Goal: Task Accomplishment & Management: Use online tool/utility

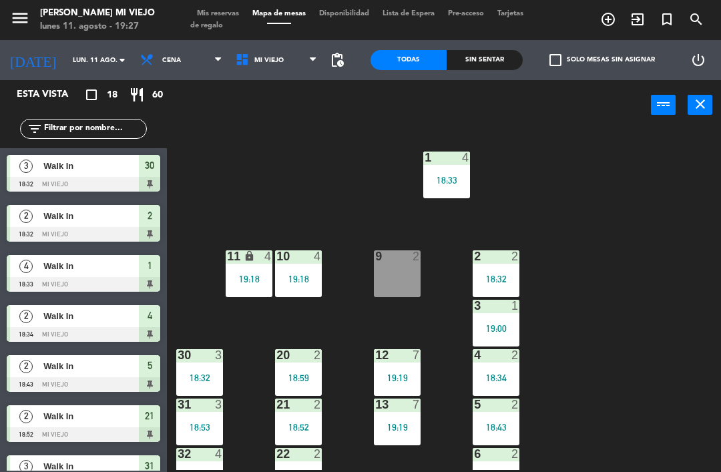
click at [214, 17] on span "Mis reservas" at bounding box center [217, 13] width 55 height 7
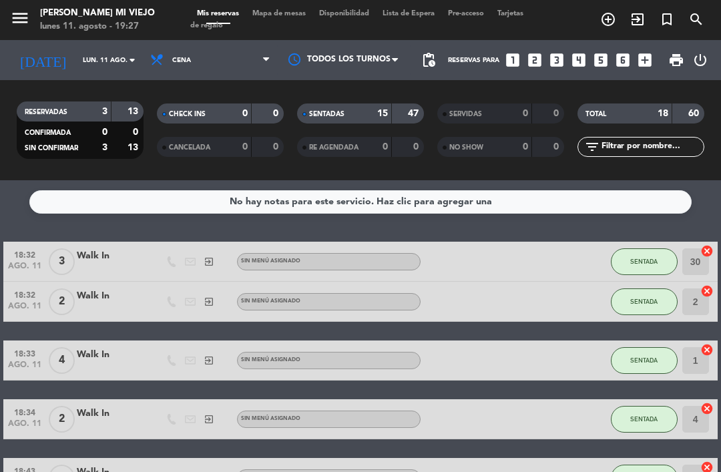
click at [533, 67] on icon "looks_two" at bounding box center [534, 59] width 17 height 17
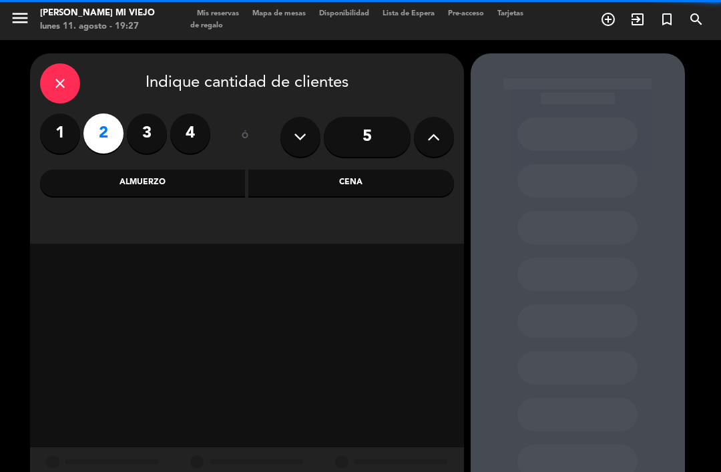
click at [358, 206] on div "close Indique cantidad de clientes 1 2 3 4 ó 5 Almuerzo Cena" at bounding box center [247, 148] width 434 height 190
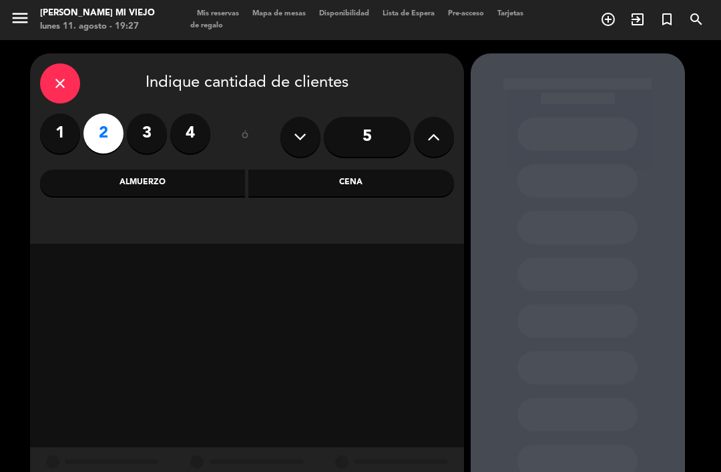
click at [375, 195] on div "Cena" at bounding box center [351, 183] width 206 height 27
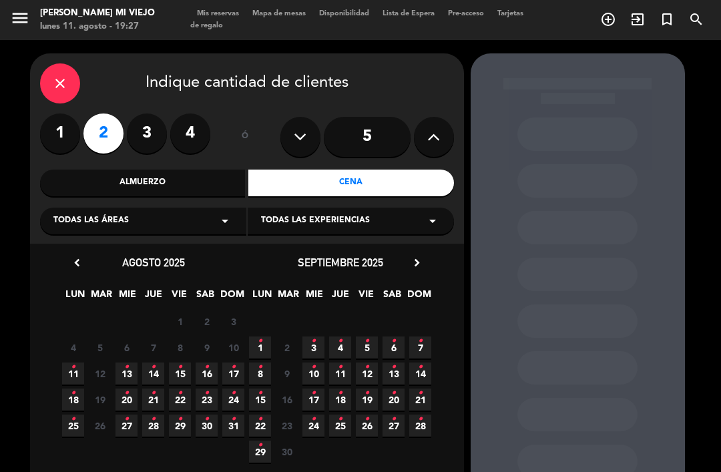
click at [77, 375] on span "11 •" at bounding box center [73, 374] width 22 height 22
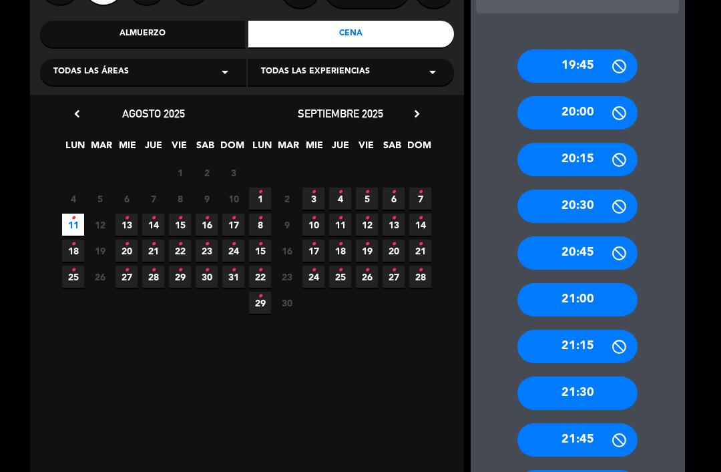
scroll to position [149, 0]
click at [615, 283] on div "21:00" at bounding box center [578, 299] width 120 height 33
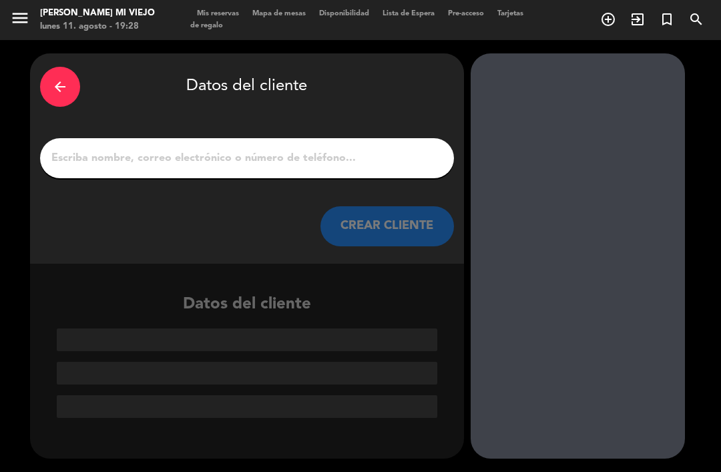
click at [291, 149] on input "1" at bounding box center [247, 158] width 394 height 19
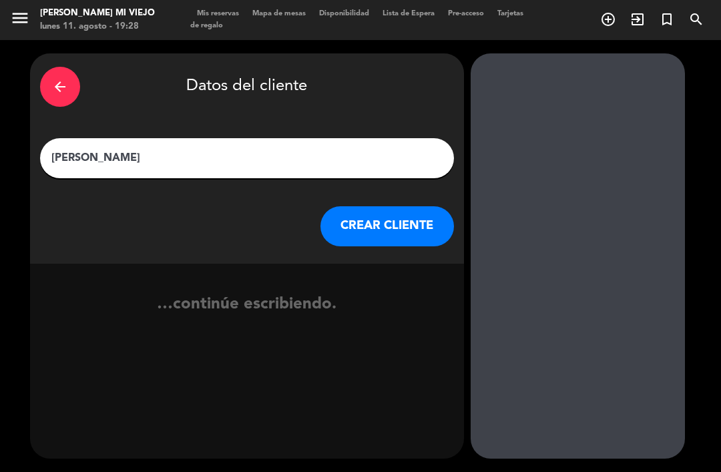
type input "[PERSON_NAME]"
click at [359, 63] on div "arrow_back Datos del cliente" at bounding box center [247, 86] width 414 height 47
click at [396, 206] on button "CREAR CLIENTE" at bounding box center [388, 226] width 134 height 40
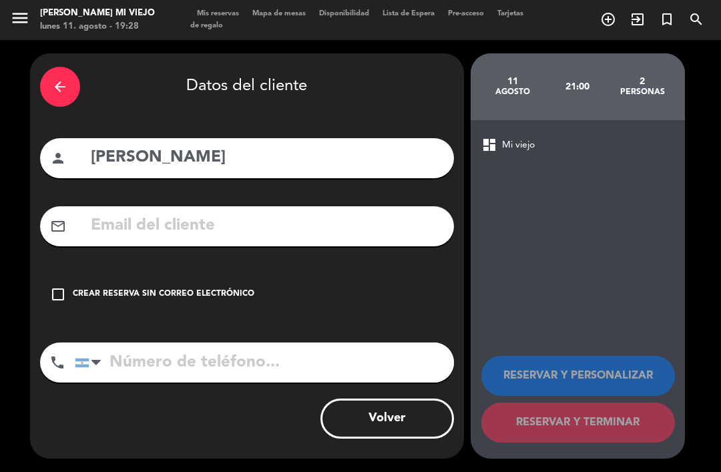
click at [196, 288] on div "Crear reserva sin correo electrónico" at bounding box center [164, 294] width 182 height 13
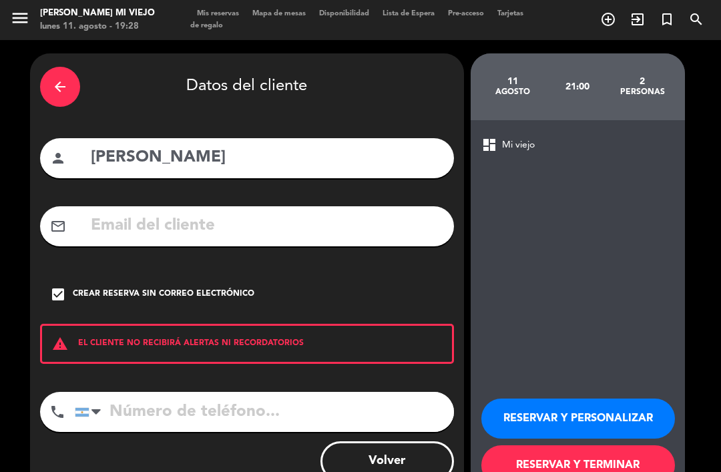
click at [266, 392] on input "tel" at bounding box center [264, 412] width 379 height 40
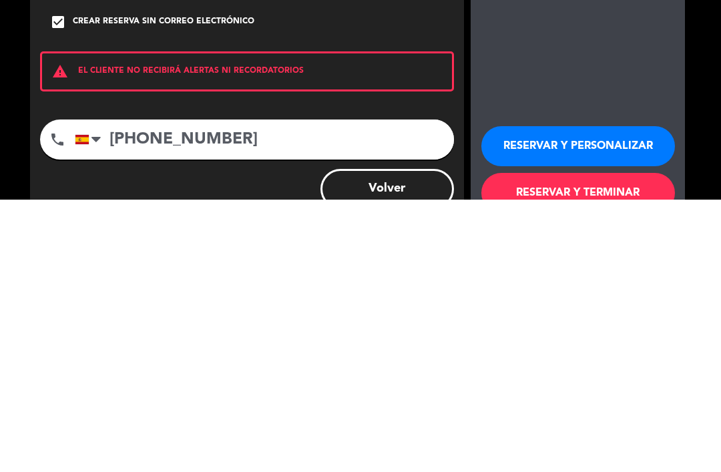
scroll to position [8, 0]
type input "[PHONE_NUMBER]"
click at [592, 445] on button "RESERVAR Y TERMINAR" at bounding box center [579, 465] width 194 height 40
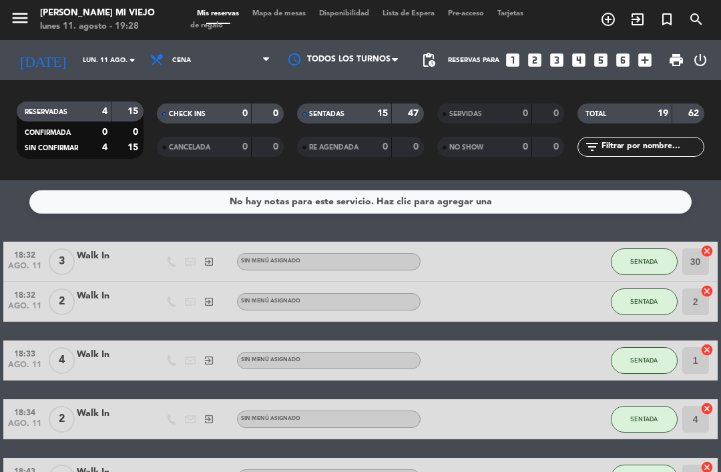
click at [382, 109] on strong "15" at bounding box center [382, 113] width 11 height 9
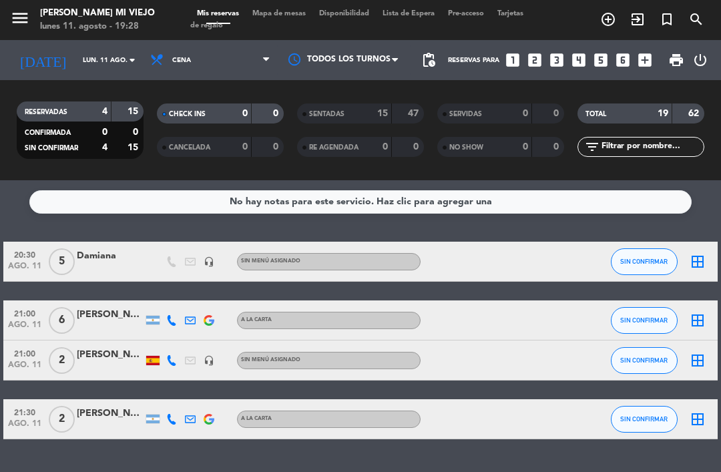
click at [644, 57] on icon "add_box" at bounding box center [644, 59] width 17 height 17
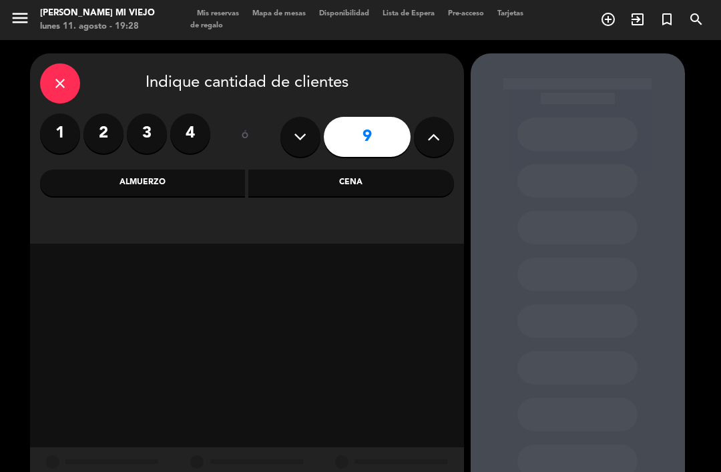
click at [429, 134] on icon at bounding box center [433, 137] width 13 height 20
type input "10"
click at [427, 180] on div "Cena" at bounding box center [351, 183] width 206 height 27
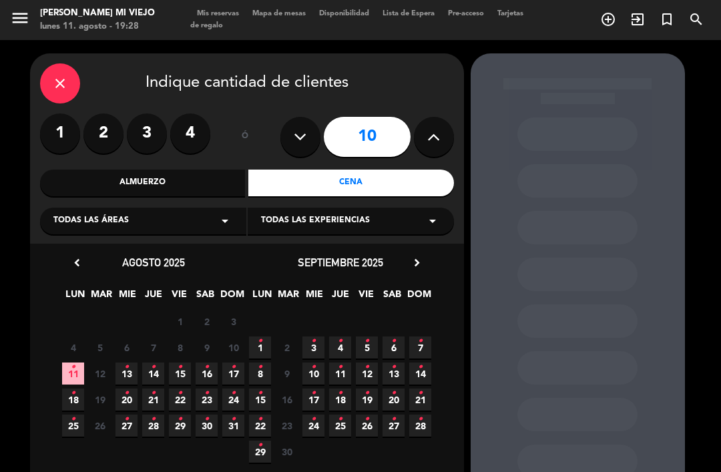
click at [66, 373] on span "11 •" at bounding box center [73, 374] width 22 height 22
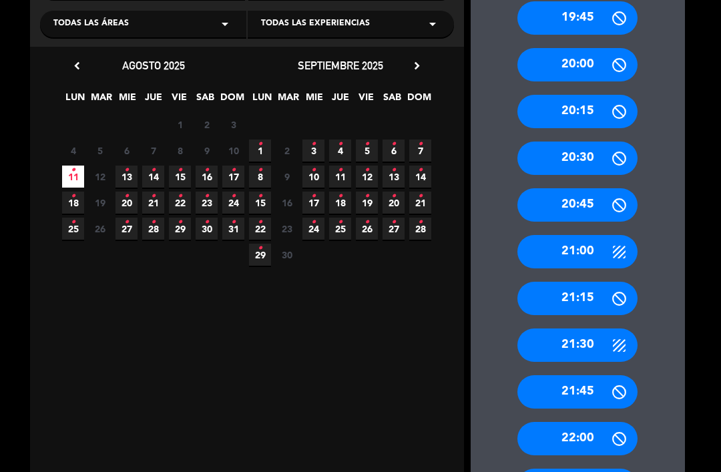
scroll to position [197, 0]
click at [594, 235] on div "21:00" at bounding box center [578, 251] width 120 height 33
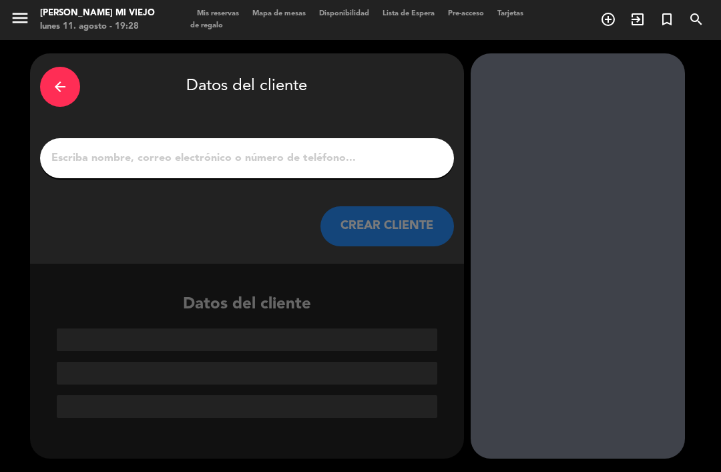
click at [351, 149] on input "1" at bounding box center [247, 158] width 394 height 19
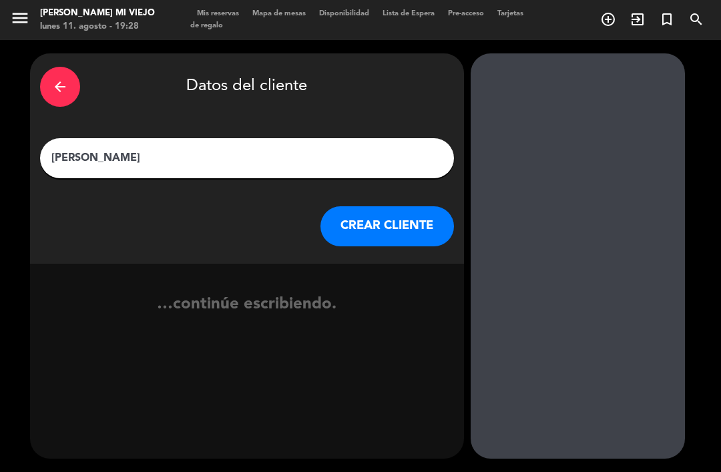
type input "[PERSON_NAME]"
click at [383, 81] on div "arrow_back Datos del cliente" at bounding box center [247, 86] width 414 height 47
click at [385, 206] on button "CREAR CLIENTE" at bounding box center [388, 226] width 134 height 40
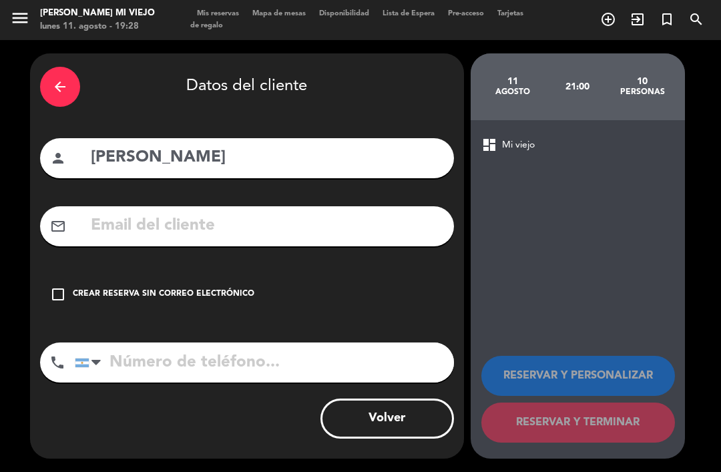
click at [198, 288] on div "Crear reserva sin correo electrónico" at bounding box center [164, 294] width 182 height 13
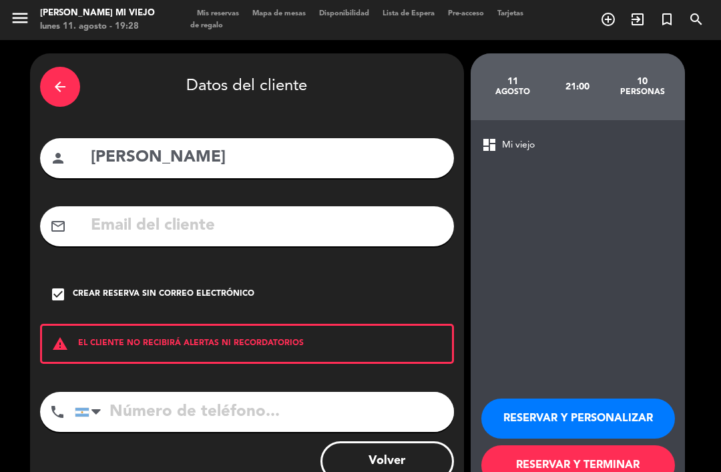
click at [216, 392] on input "tel" at bounding box center [264, 412] width 379 height 40
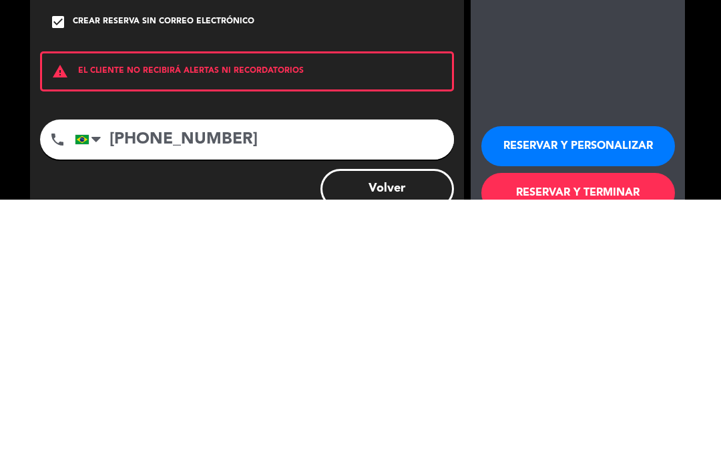
type input "[PHONE_NUMBER]"
click at [583, 445] on button "RESERVAR Y TERMINAR" at bounding box center [579, 465] width 194 height 40
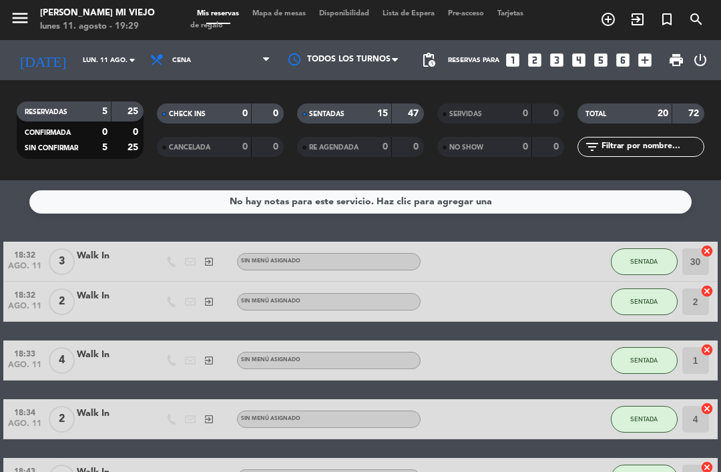
click at [391, 104] on div "SENTADAS 15 47" at bounding box center [360, 114] width 127 height 20
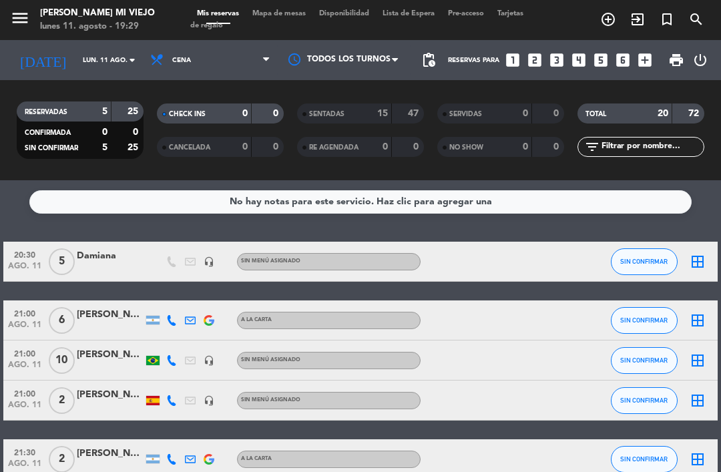
click at [268, 17] on span "Mapa de mesas" at bounding box center [279, 13] width 67 height 7
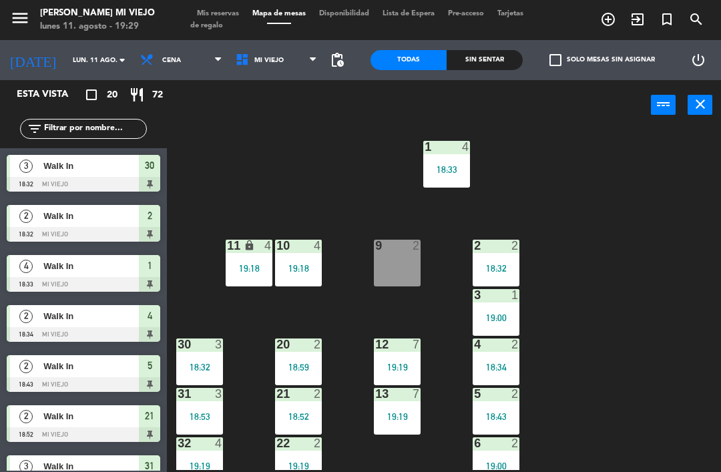
scroll to position [23, 0]
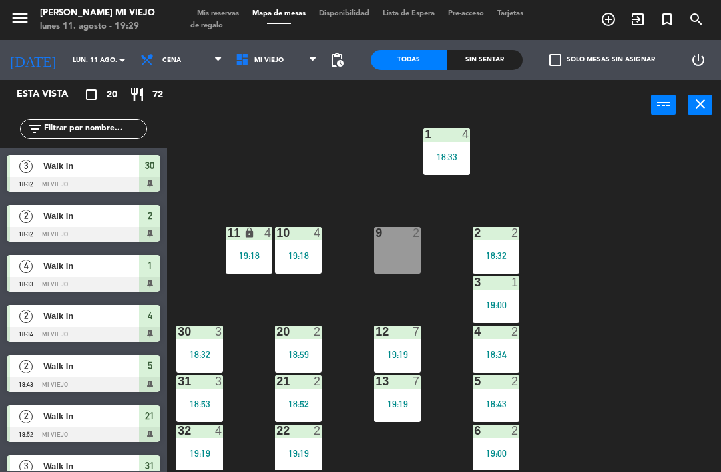
click at [486, 67] on div "Sin sentar" at bounding box center [485, 60] width 76 height 20
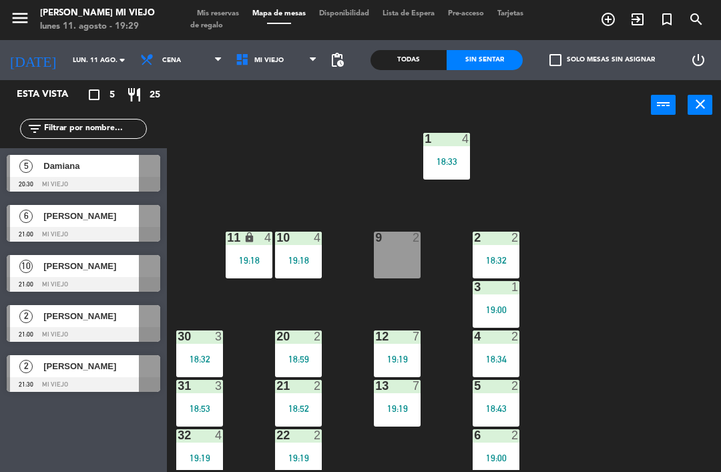
scroll to position [21, 0]
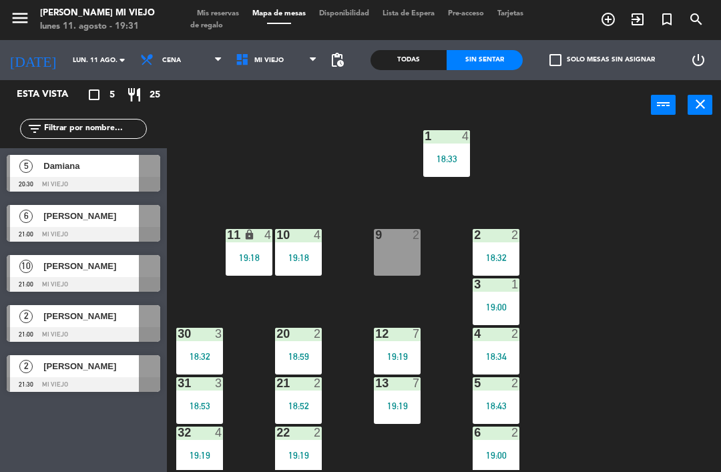
click at [408, 256] on div "9 2" at bounding box center [397, 252] width 47 height 47
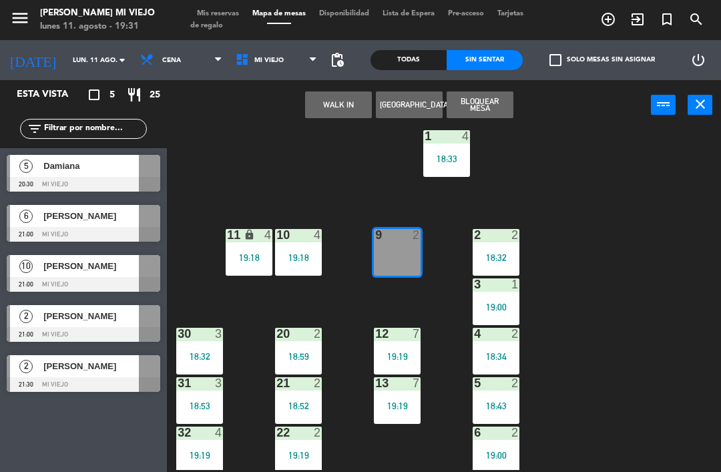
click at [331, 105] on button "WALK IN" at bounding box center [338, 104] width 67 height 27
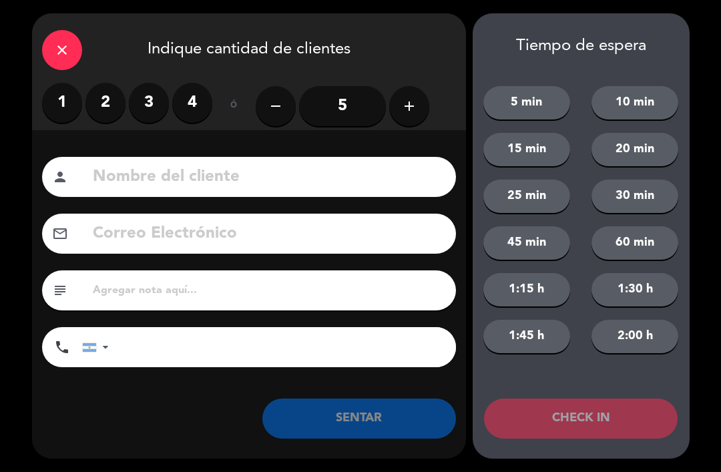
click at [99, 102] on label "2" at bounding box center [105, 103] width 40 height 40
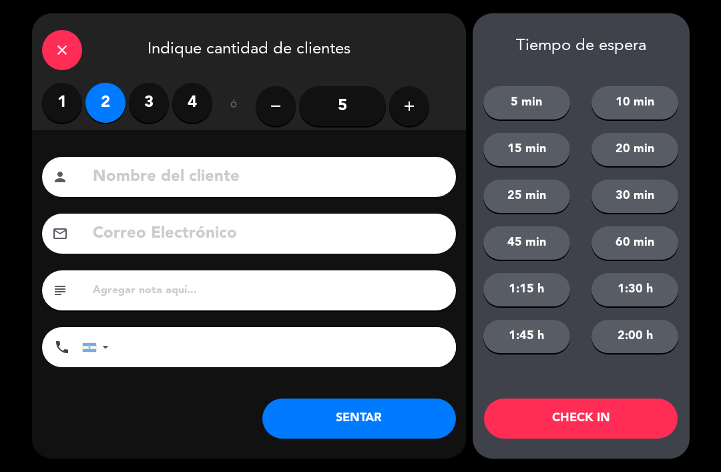
click at [365, 423] on button "SENTAR" at bounding box center [359, 419] width 194 height 40
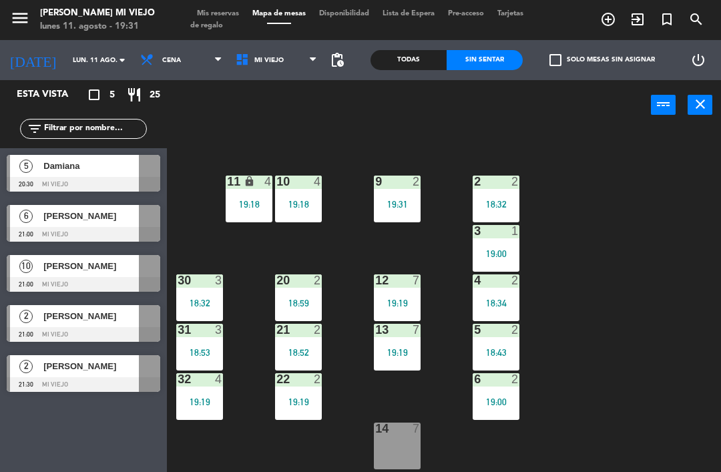
scroll to position [75, 0]
click at [404, 448] on div "14 7" at bounding box center [397, 446] width 47 height 47
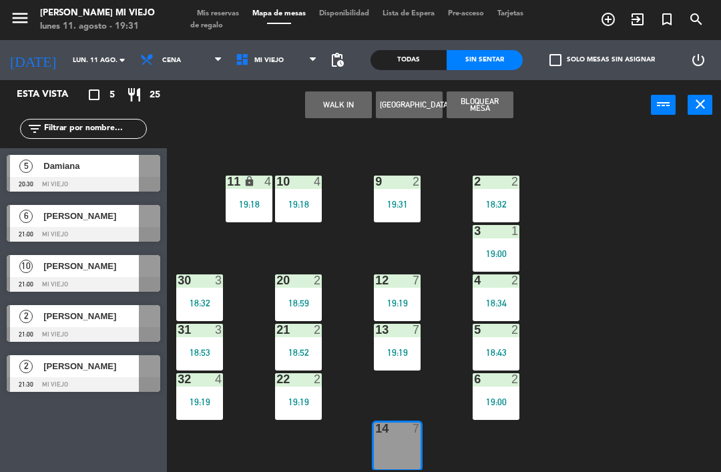
click at [337, 105] on button "WALK IN" at bounding box center [338, 104] width 67 height 27
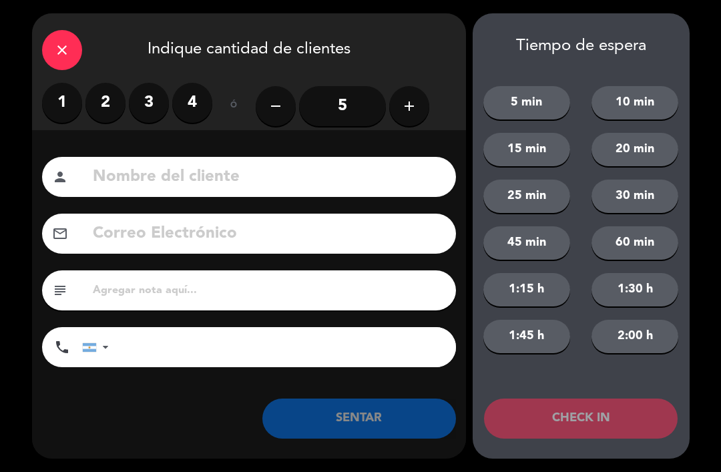
click at [425, 108] on button "add" at bounding box center [409, 106] width 40 height 40
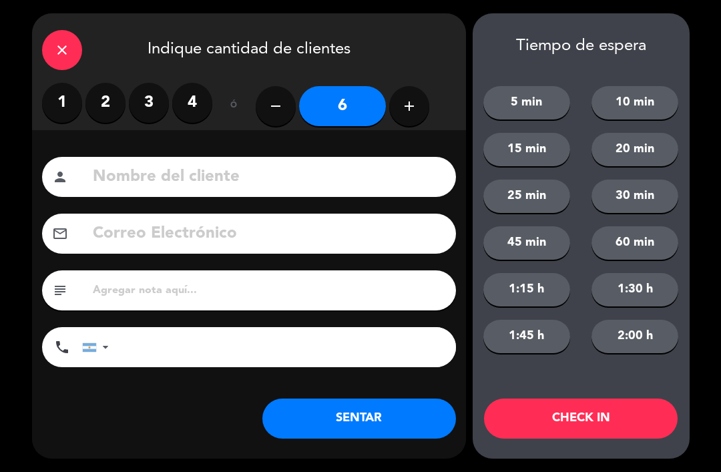
click at [381, 427] on button "SENTAR" at bounding box center [359, 419] width 194 height 40
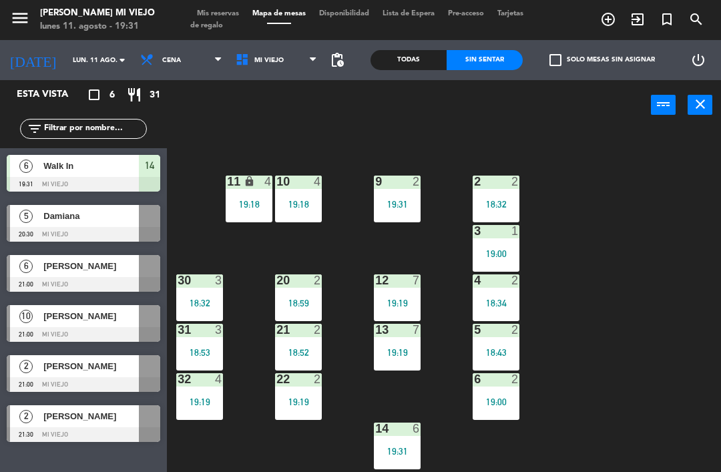
scroll to position [27, 0]
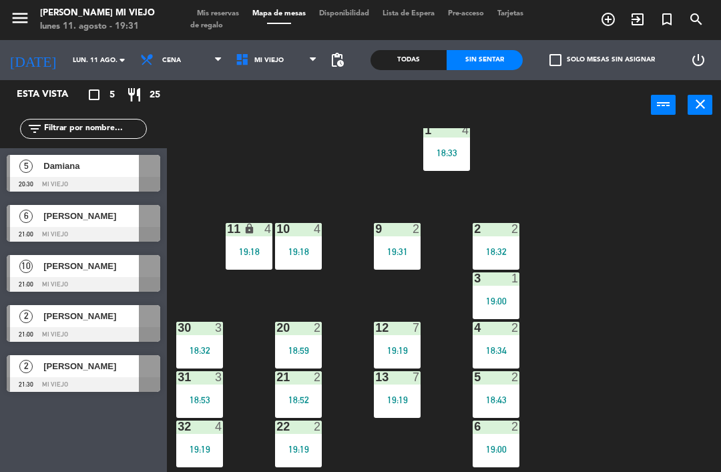
click at [192, 359] on div "30 3 18:32" at bounding box center [199, 345] width 47 height 47
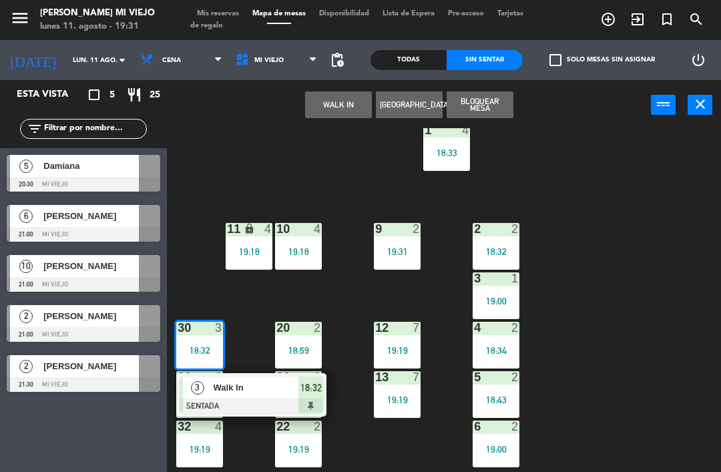
click at [323, 399] on div at bounding box center [252, 406] width 144 height 15
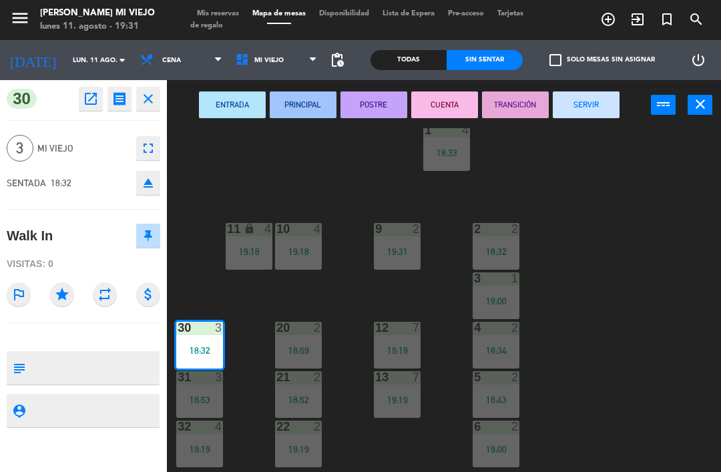
click at [371, 108] on button "POSTRE" at bounding box center [374, 104] width 67 height 27
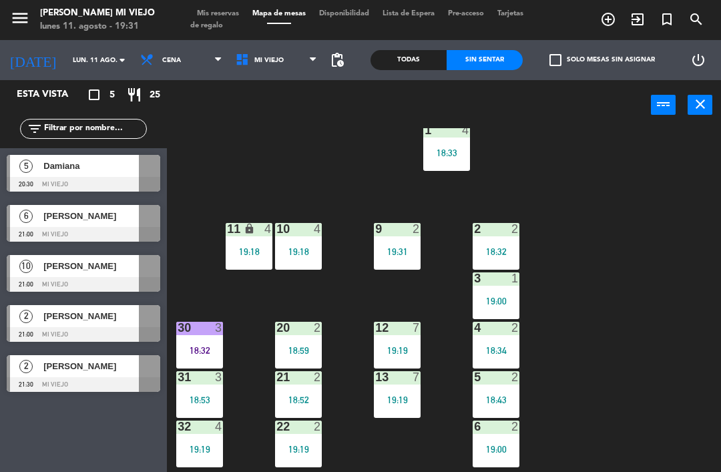
click at [502, 349] on div "18:34" at bounding box center [496, 350] width 47 height 9
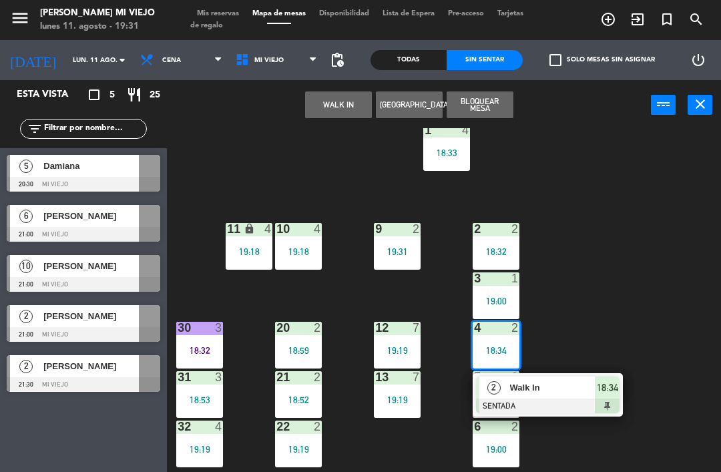
click at [611, 395] on span "18:34" at bounding box center [607, 388] width 21 height 16
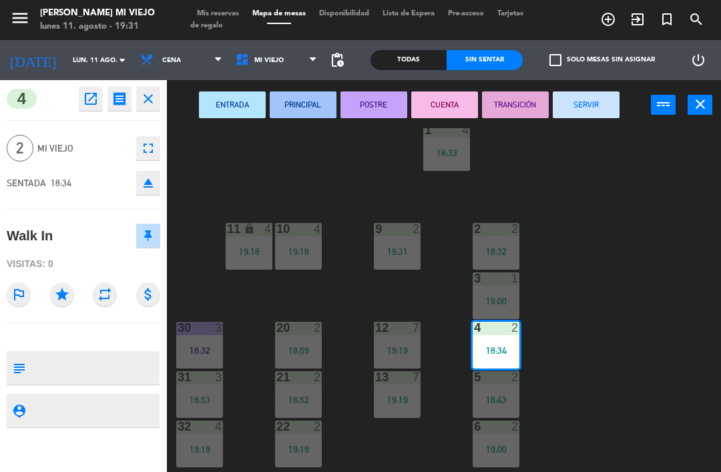
click at [372, 112] on button "POSTRE" at bounding box center [374, 104] width 67 height 27
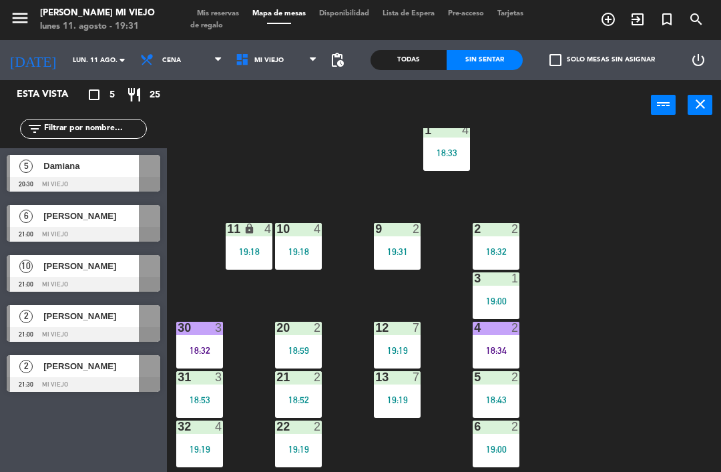
click at [607, 268] on div "1 4 18:33 2 2 18:32 9 2 19:31 10 4 19:18 11 lock 4 19:18 3 1 19:00 4 2 18:34 12…" at bounding box center [447, 299] width 547 height 342
click at [486, 333] on div at bounding box center [497, 328] width 22 height 12
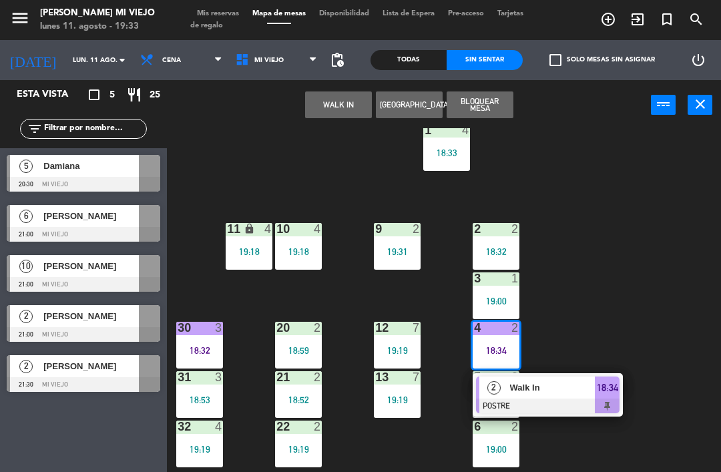
click at [603, 381] on span "18:34" at bounding box center [607, 388] width 21 height 16
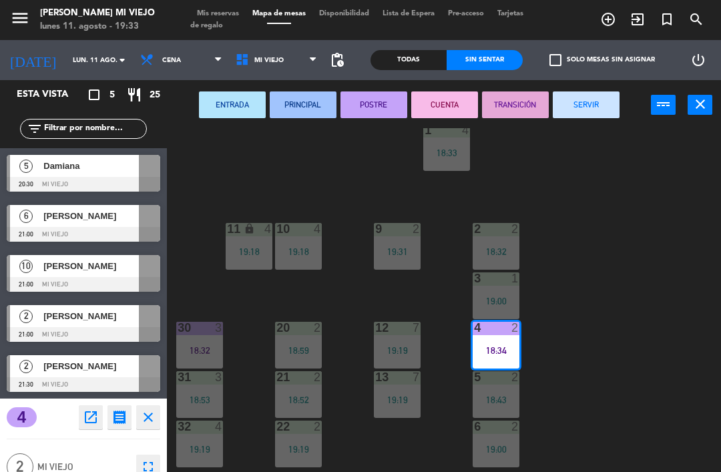
click at [589, 111] on button "SERVIR" at bounding box center [586, 104] width 67 height 27
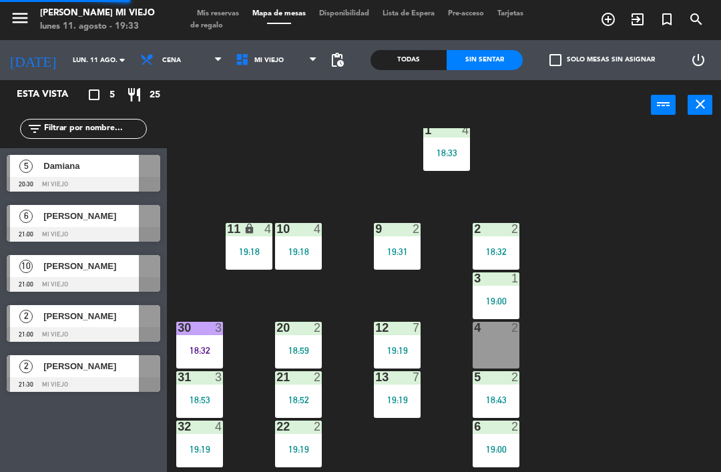
click at [655, 323] on div "1 4 18:33 2 2 18:32 9 2 19:31 10 4 19:18 11 lock 4 19:18 3 1 19:00 4 2 12 7 19:…" at bounding box center [447, 299] width 547 height 342
click at [307, 4] on div "menu [PERSON_NAME] Mi Viejo lunes 11. agosto - 19:33 Mis reservas Mapa de mesas…" at bounding box center [360, 20] width 721 height 40
click at [309, 5] on div "menu [PERSON_NAME] Mi Viejo lunes 11. agosto - 19:33 Mis reservas Mapa de mesas…" at bounding box center [360, 20] width 721 height 40
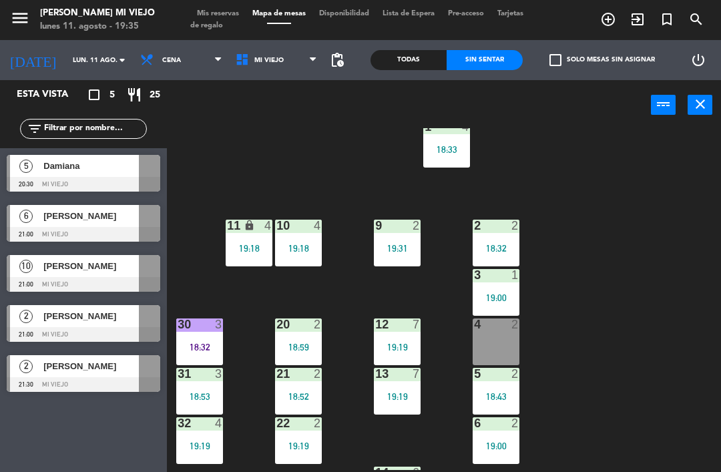
scroll to position [33, 0]
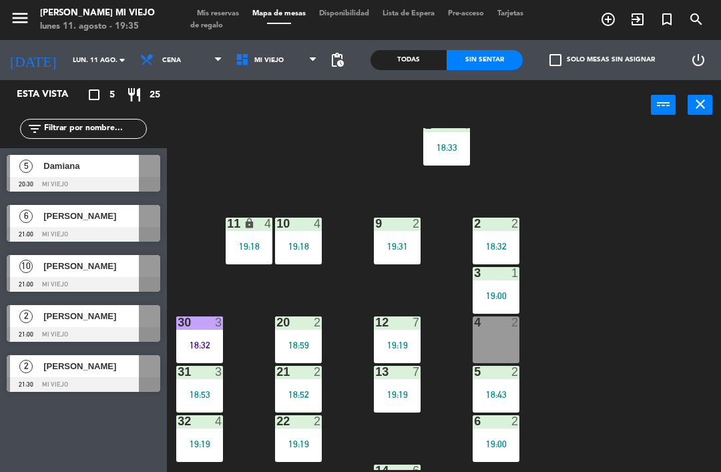
click at [491, 345] on div "4 2" at bounding box center [496, 340] width 47 height 47
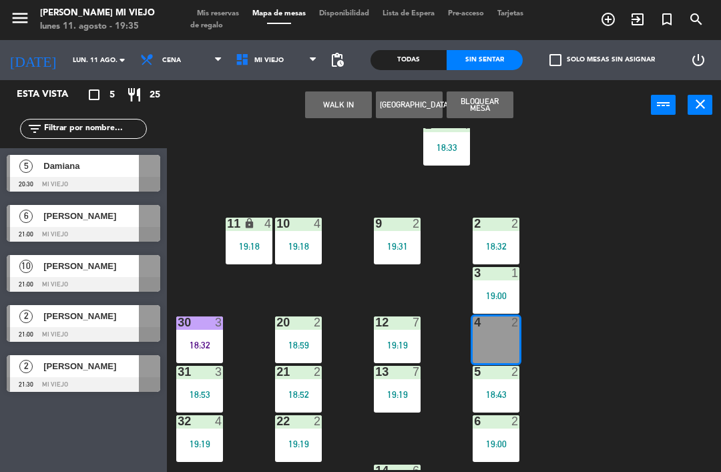
click at [671, 365] on div "1 4 18:33 2 2 18:32 9 2 19:31 10 4 19:18 11 lock 4 19:18 3 1 19:00 4 2 12 7 19:…" at bounding box center [447, 299] width 547 height 342
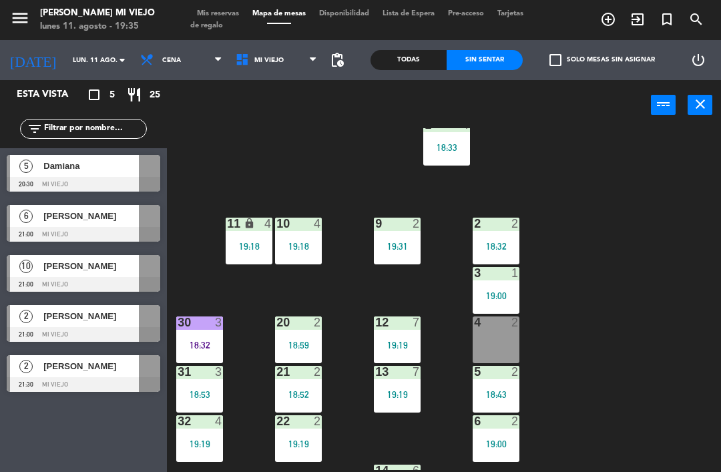
click at [214, 340] on div "18:32" at bounding box center [199, 345] width 47 height 10
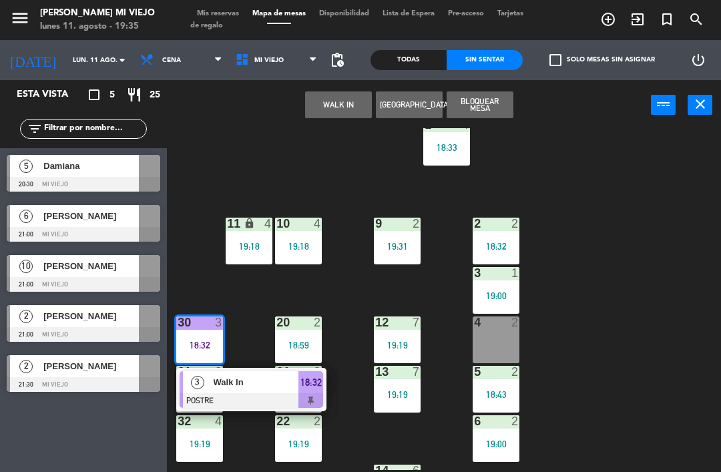
click at [309, 397] on div at bounding box center [252, 400] width 144 height 15
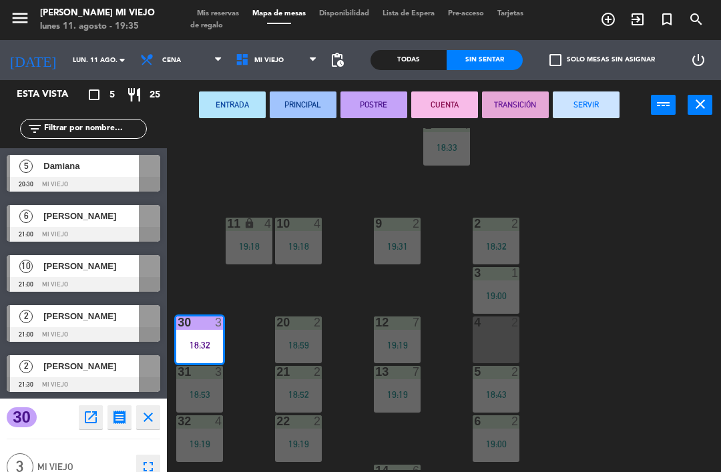
click at [579, 103] on button "SERVIR" at bounding box center [586, 104] width 67 height 27
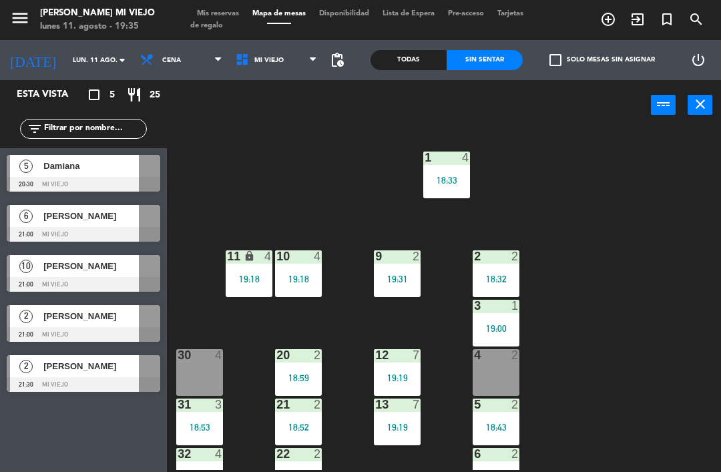
scroll to position [0, 0]
click at [208, 384] on div "30 4" at bounding box center [199, 372] width 47 height 47
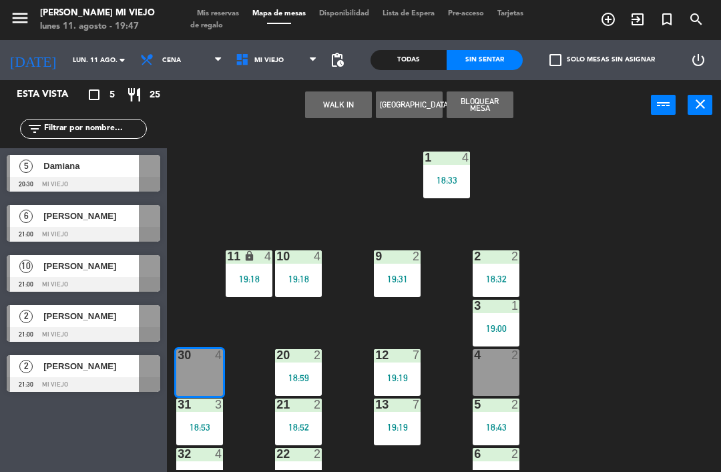
click at [343, 109] on button "WALK IN" at bounding box center [338, 104] width 67 height 27
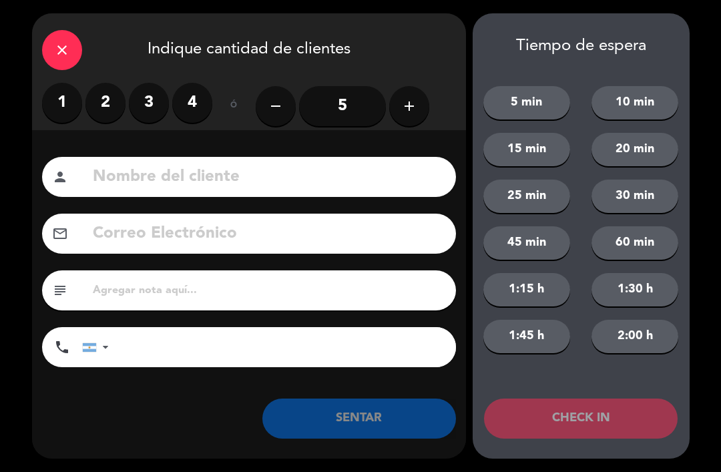
click at [152, 100] on label "3" at bounding box center [149, 103] width 40 height 40
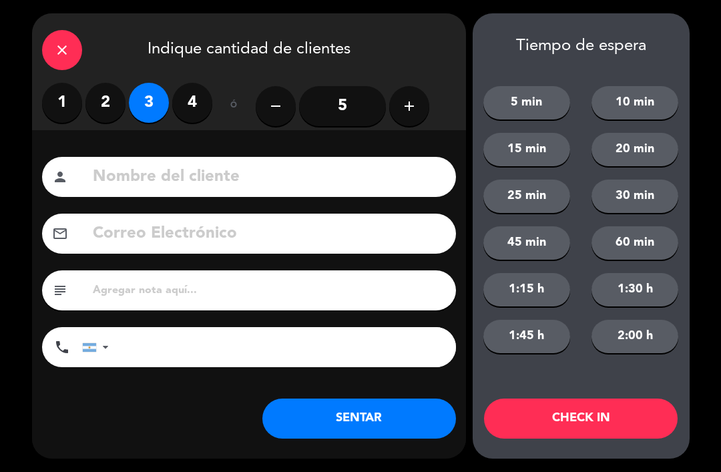
click at [339, 417] on button "SENTAR" at bounding box center [359, 419] width 194 height 40
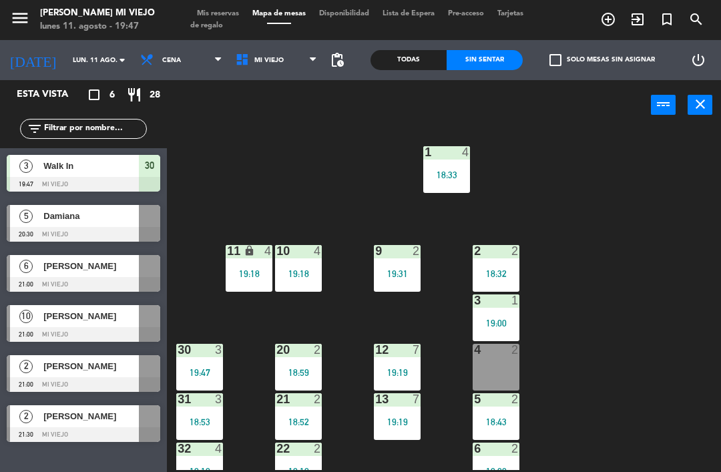
scroll to position [6, 0]
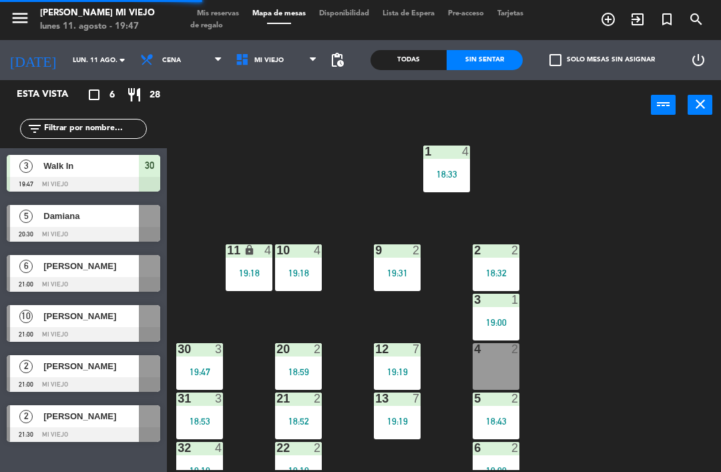
click at [301, 422] on div "18:52" at bounding box center [298, 421] width 47 height 9
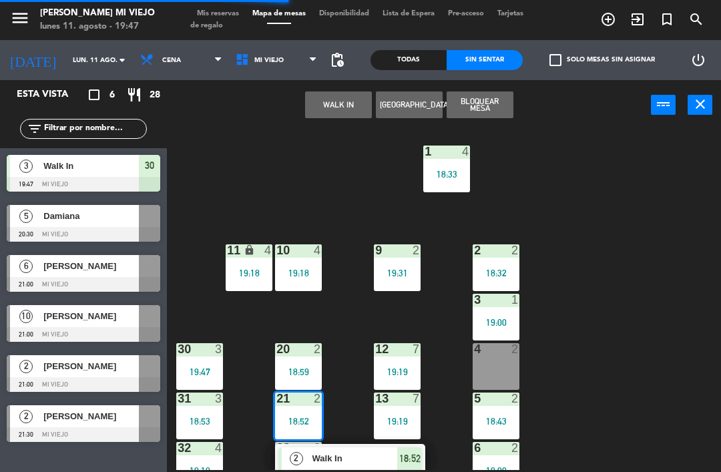
click at [417, 464] on span "18:52" at bounding box center [409, 459] width 21 height 16
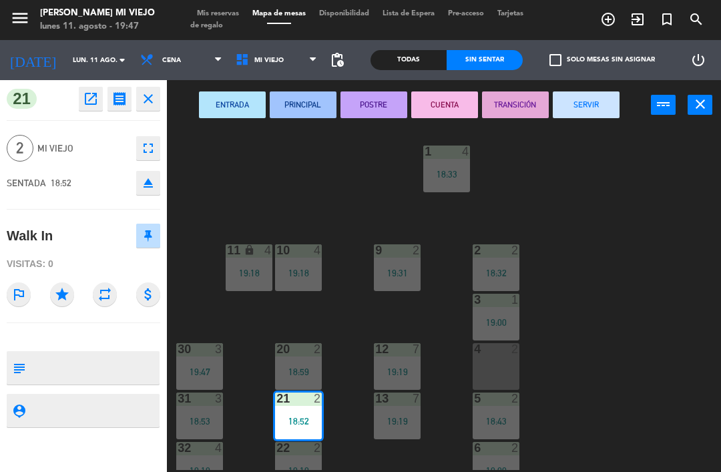
click at [444, 106] on button "CUENTA" at bounding box center [444, 104] width 67 height 27
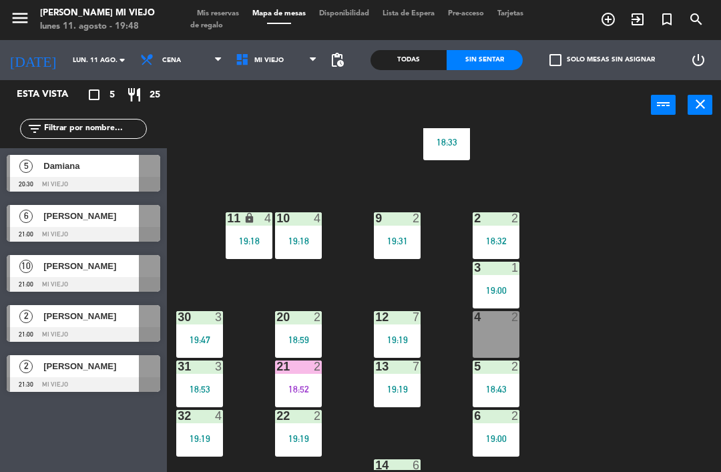
scroll to position [39, 0]
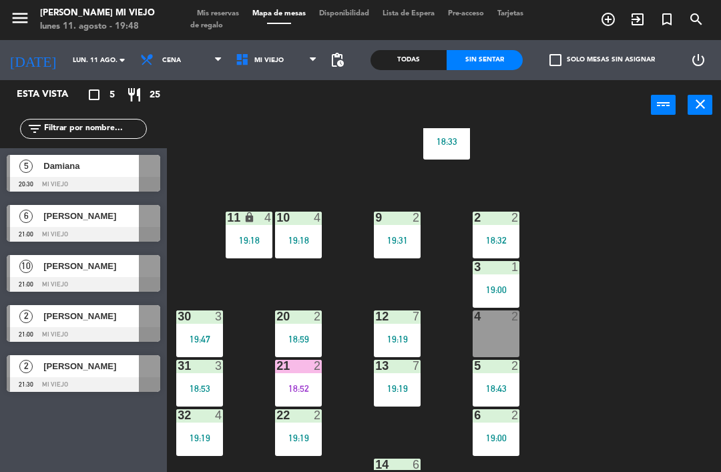
click at [195, 391] on div "18:53" at bounding box center [199, 388] width 47 height 9
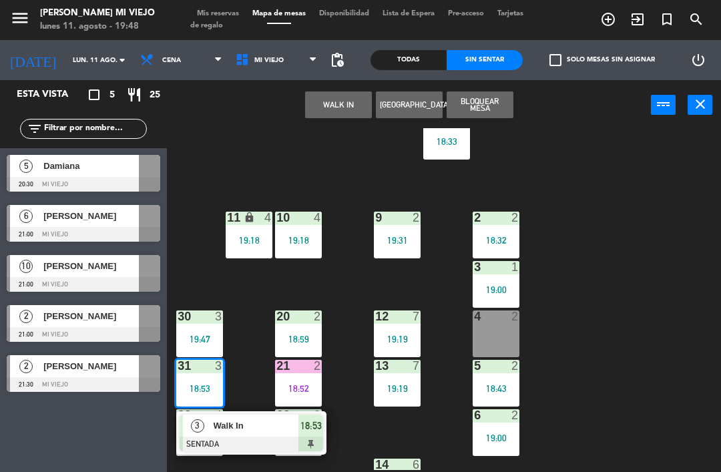
click at [316, 429] on span "18:53" at bounding box center [311, 426] width 21 height 16
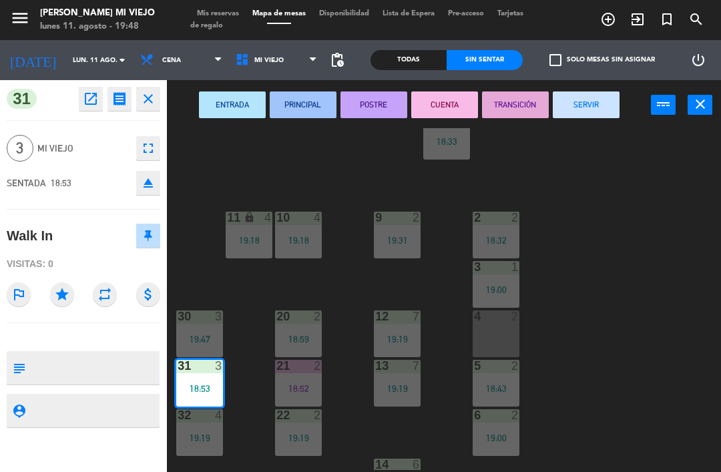
click at [390, 96] on button "POSTRE" at bounding box center [374, 104] width 67 height 27
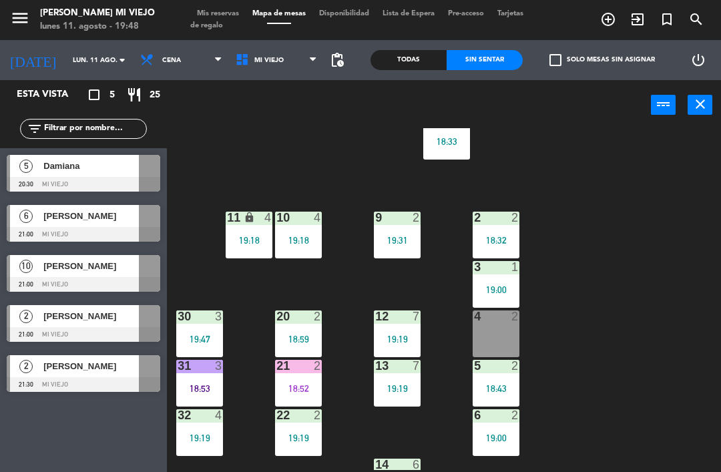
click at [592, 276] on div "1 4 18:33 2 2 18:32 9 2 19:31 10 4 19:18 11 lock 4 19:18 3 1 19:00 4 2 12 7 19:…" at bounding box center [447, 299] width 547 height 342
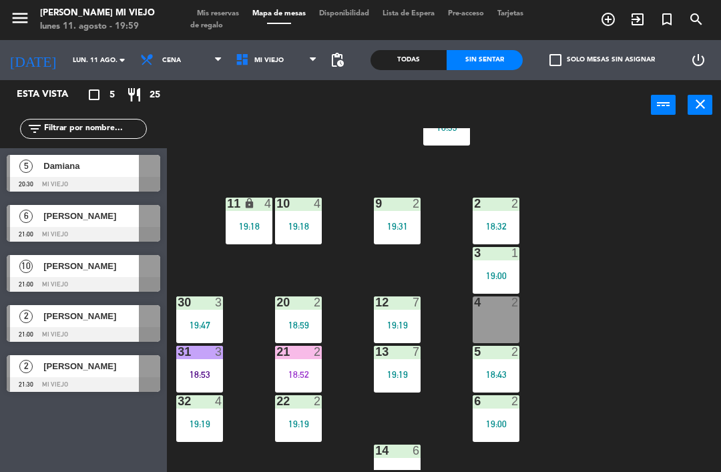
click at [505, 311] on div "4 2" at bounding box center [496, 320] width 47 height 47
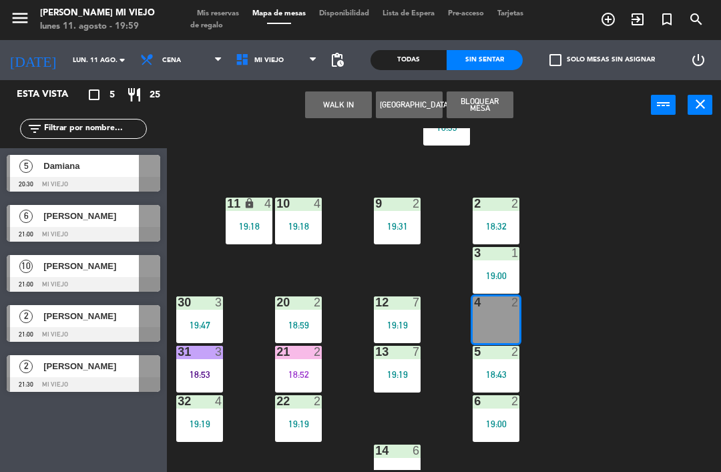
click at [339, 100] on button "WALK IN" at bounding box center [338, 104] width 67 height 27
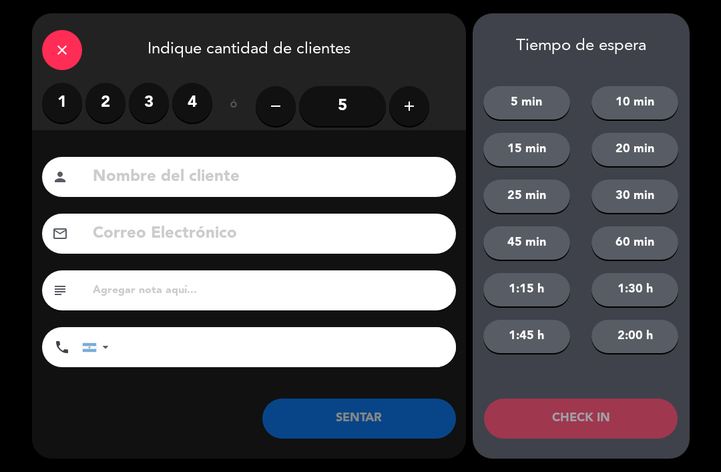
click at [101, 98] on label "2" at bounding box center [105, 103] width 40 height 40
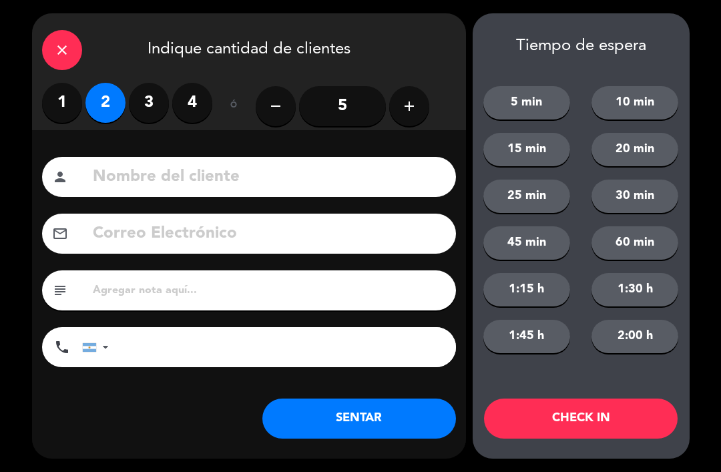
click at [57, 102] on label "1" at bounding box center [62, 103] width 40 height 40
click at [379, 407] on button "SENTAR" at bounding box center [359, 419] width 194 height 40
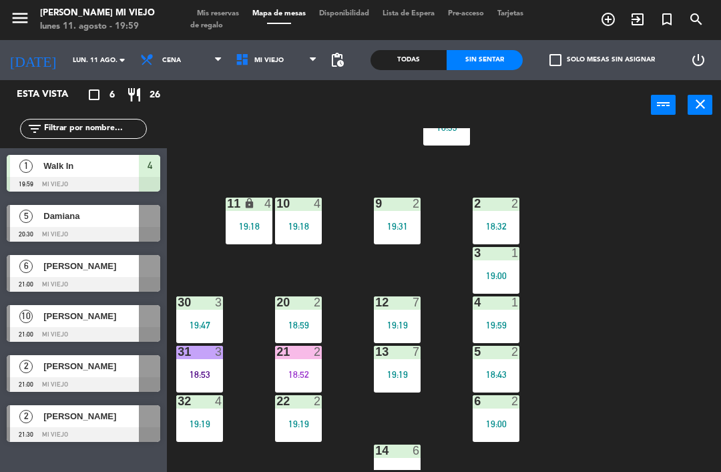
click at [289, 321] on div "18:59" at bounding box center [298, 325] width 47 height 9
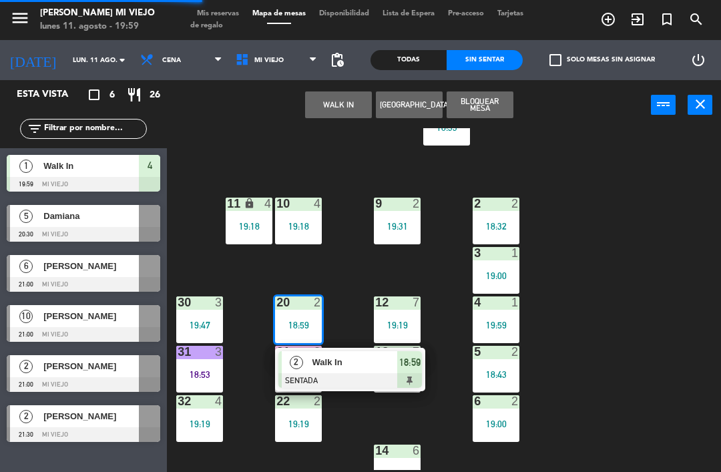
click at [423, 375] on div "2 Walk In SENTADA 18:59" at bounding box center [350, 369] width 150 height 43
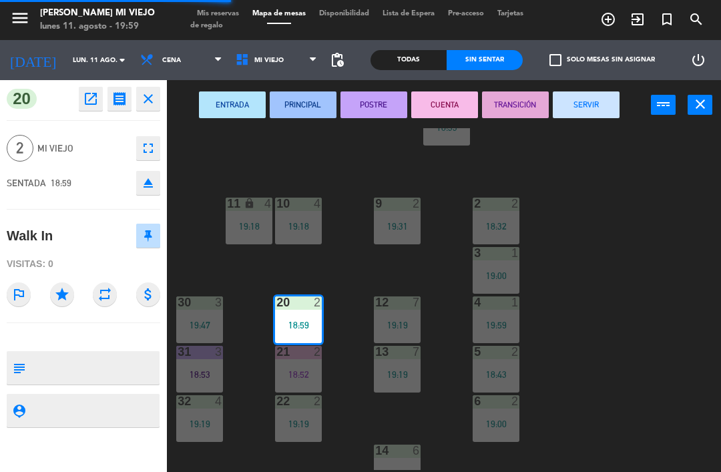
click at [594, 108] on button "SERVIR" at bounding box center [586, 104] width 67 height 27
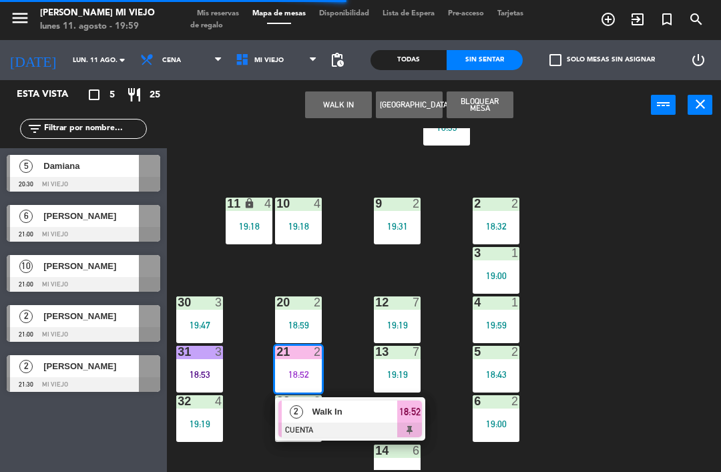
click at [410, 419] on span "18:52" at bounding box center [409, 412] width 21 height 16
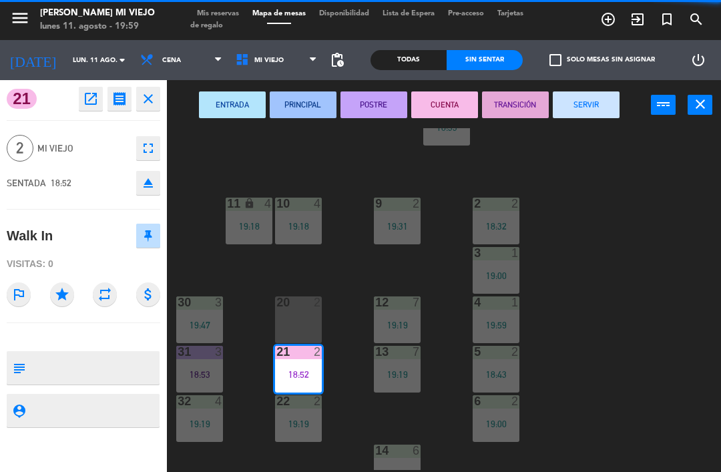
click at [591, 110] on button "SERVIR" at bounding box center [586, 104] width 67 height 27
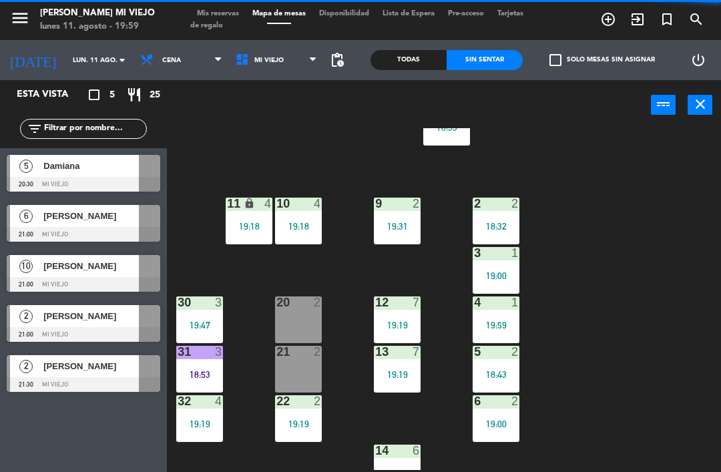
click at [639, 355] on div "1 4 18:33 2 2 18:32 9 2 19:31 10 4 19:18 11 lock 4 19:18 3 1 19:00 4 1 19:59 12…" at bounding box center [447, 299] width 547 height 342
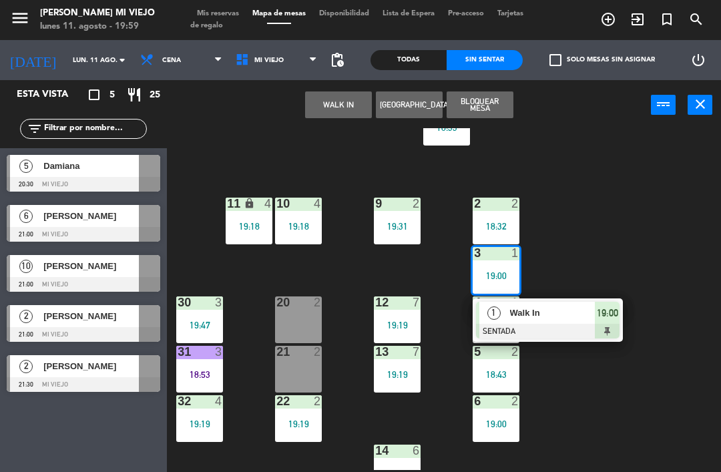
click at [612, 326] on div at bounding box center [548, 331] width 144 height 15
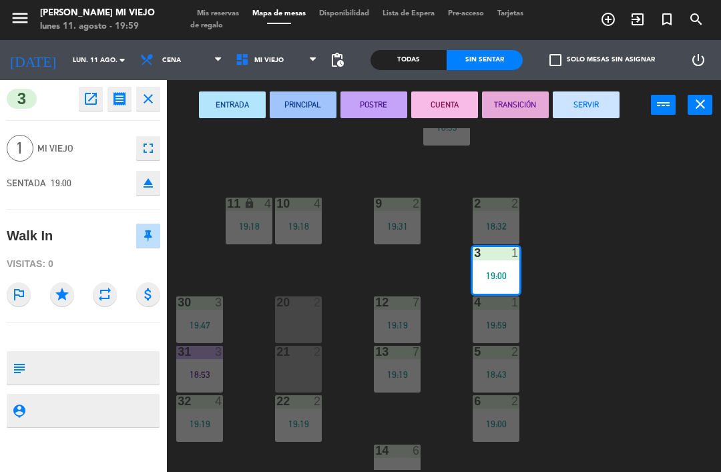
click at [572, 110] on button "SERVIR" at bounding box center [586, 104] width 67 height 27
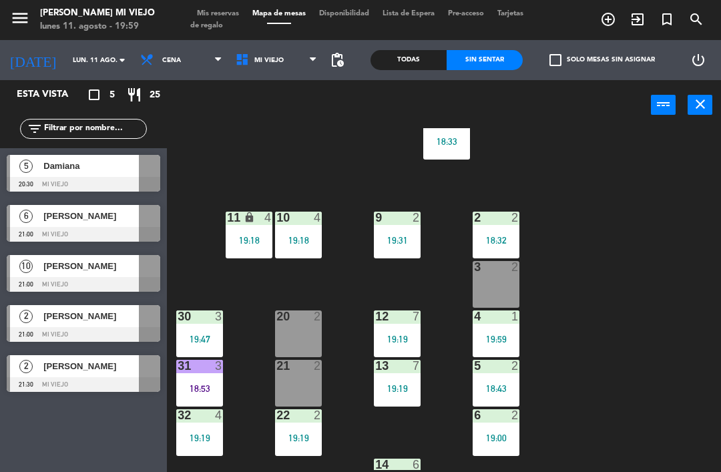
scroll to position [64, 0]
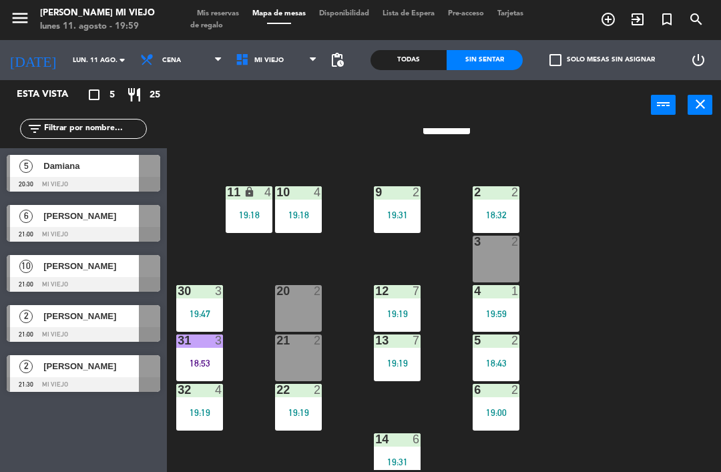
click at [401, 369] on div "13 7 19:19" at bounding box center [397, 358] width 47 height 47
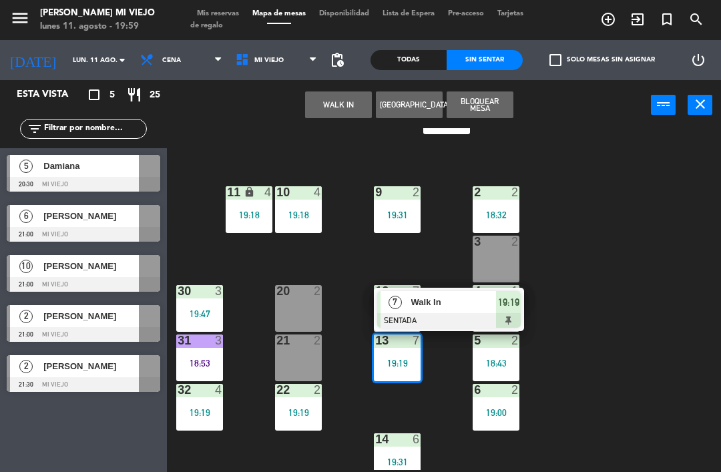
click at [498, 313] on div at bounding box center [449, 320] width 144 height 15
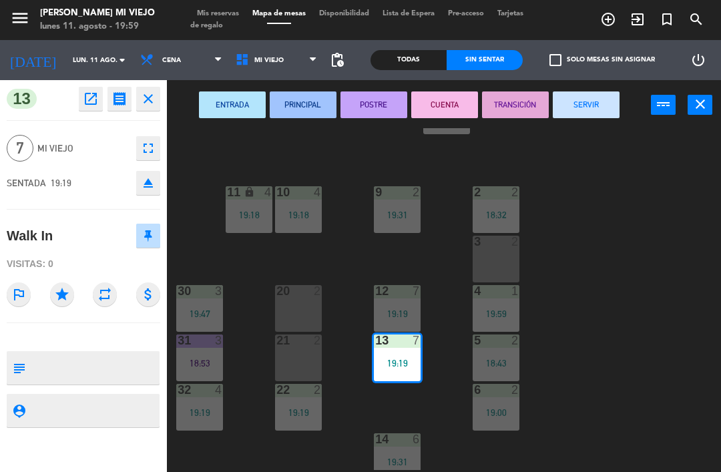
click at [137, 186] on button "eject" at bounding box center [148, 183] width 24 height 24
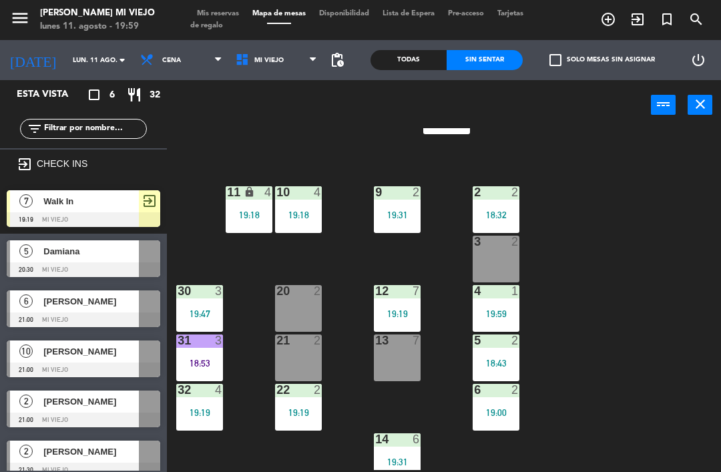
click at [125, 204] on span "Walk In" at bounding box center [91, 201] width 96 height 14
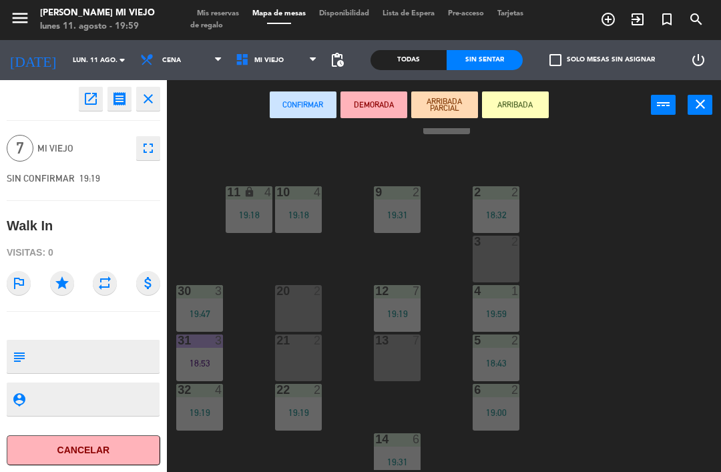
click at [140, 153] on icon "fullscreen" at bounding box center [148, 148] width 16 height 16
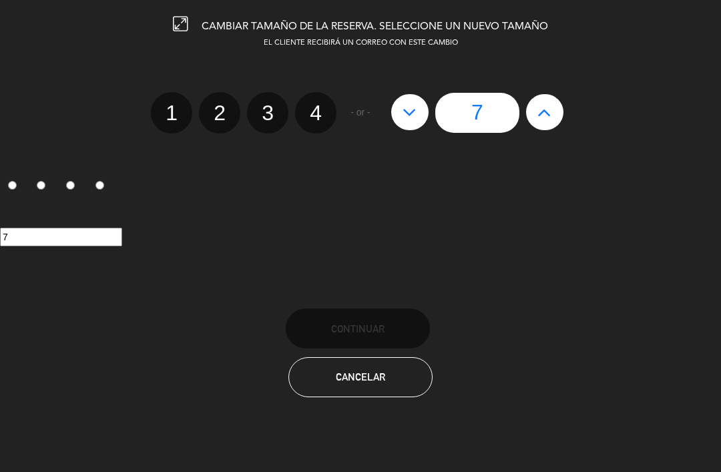
click at [397, 110] on button at bounding box center [409, 112] width 37 height 36
type input "6"
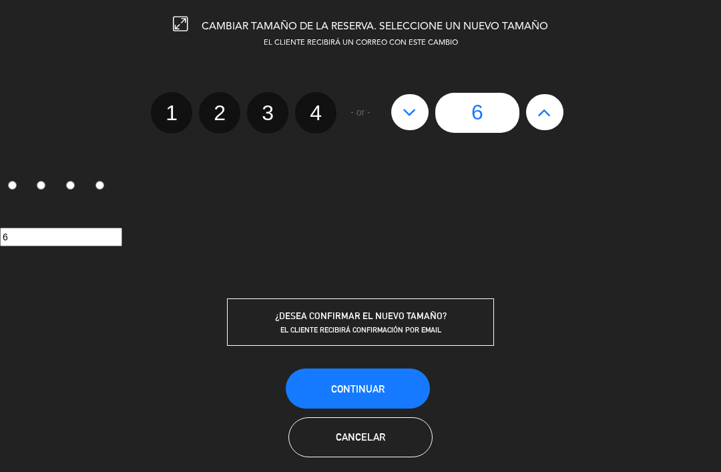
click at [373, 386] on span "Continuar" at bounding box center [357, 388] width 53 height 11
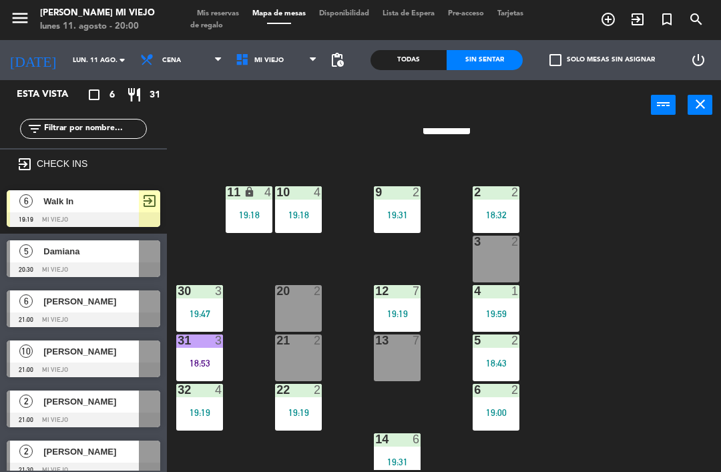
scroll to position [0, 0]
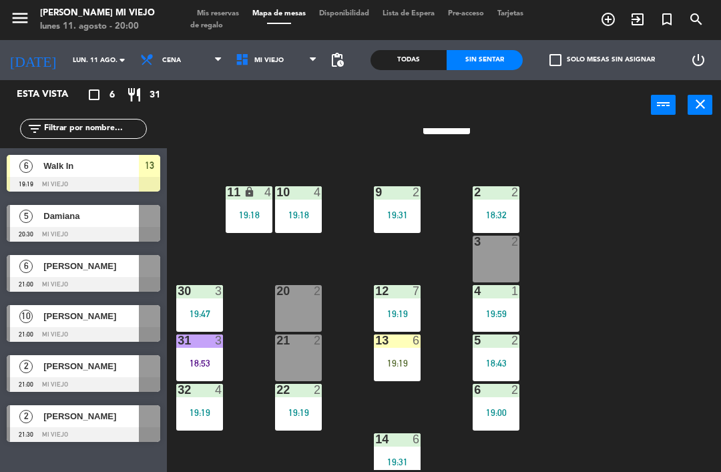
click at [408, 359] on div "19:19" at bounding box center [397, 363] width 47 height 9
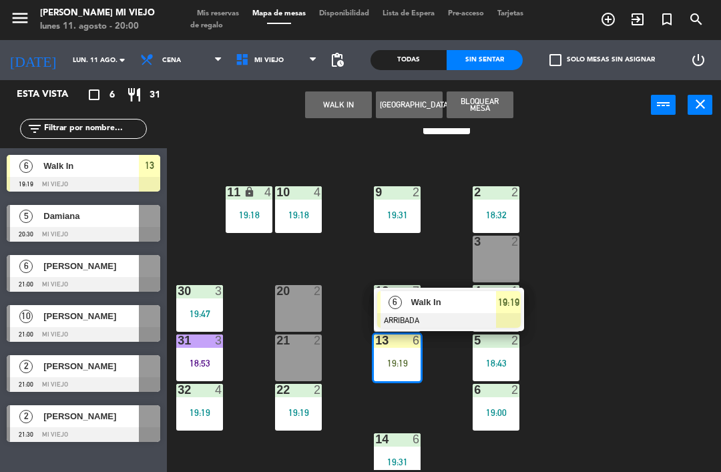
click at [506, 313] on div at bounding box center [449, 320] width 144 height 15
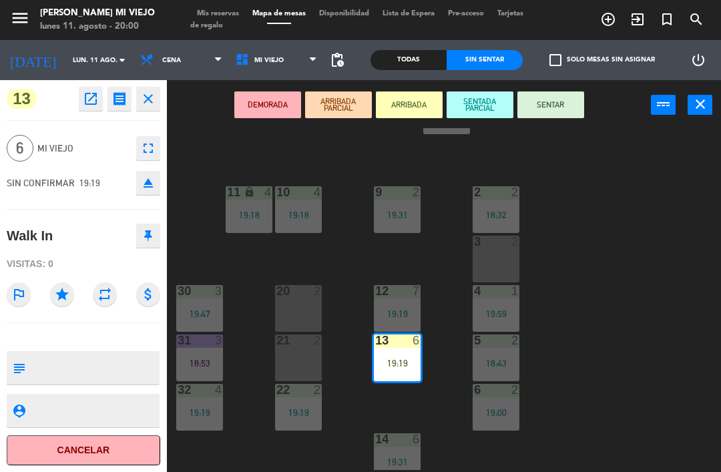
click at [561, 117] on button "SENTAR" at bounding box center [551, 104] width 67 height 27
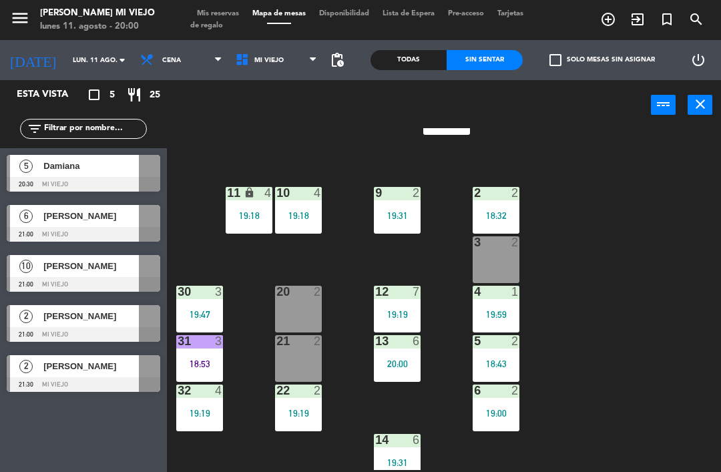
scroll to position [63, 0]
click at [216, 14] on span "Mis reservas" at bounding box center [217, 13] width 55 height 7
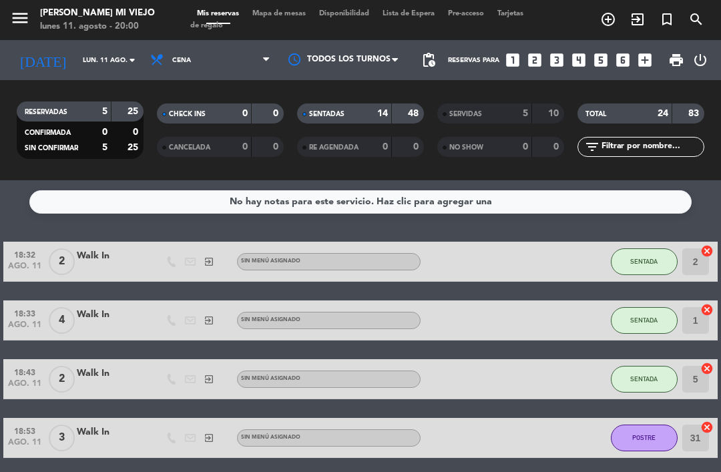
click at [360, 110] on div "SENTADAS" at bounding box center [331, 113] width 61 height 15
click at [289, 17] on span "Mapa de mesas" at bounding box center [279, 13] width 67 height 7
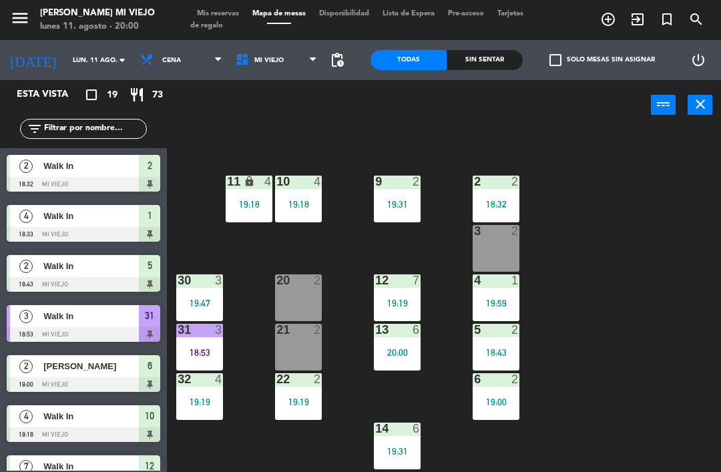
scroll to position [75, 0]
click at [498, 60] on div "Sin sentar" at bounding box center [485, 60] width 76 height 20
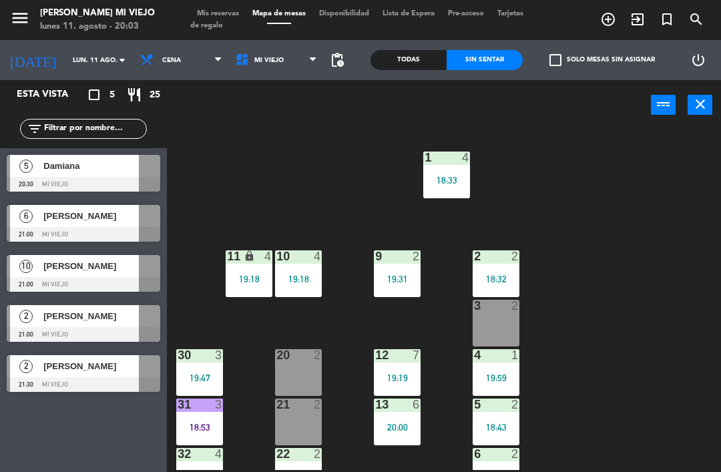
scroll to position [18, 0]
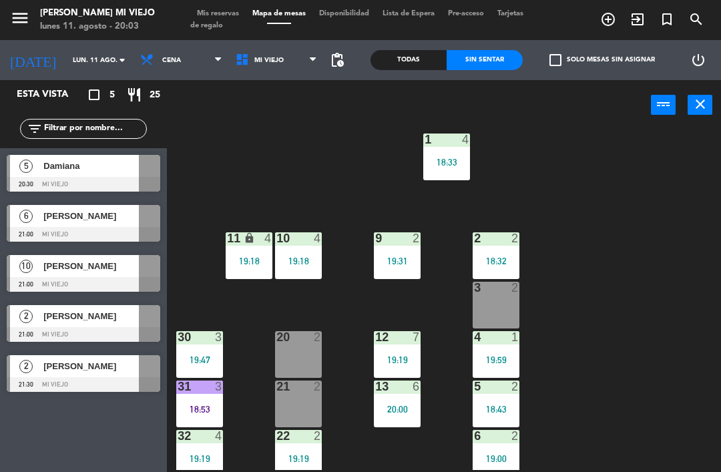
click at [304, 355] on div "20 2" at bounding box center [298, 354] width 47 height 47
